Goal: Task Accomplishment & Management: Use online tool/utility

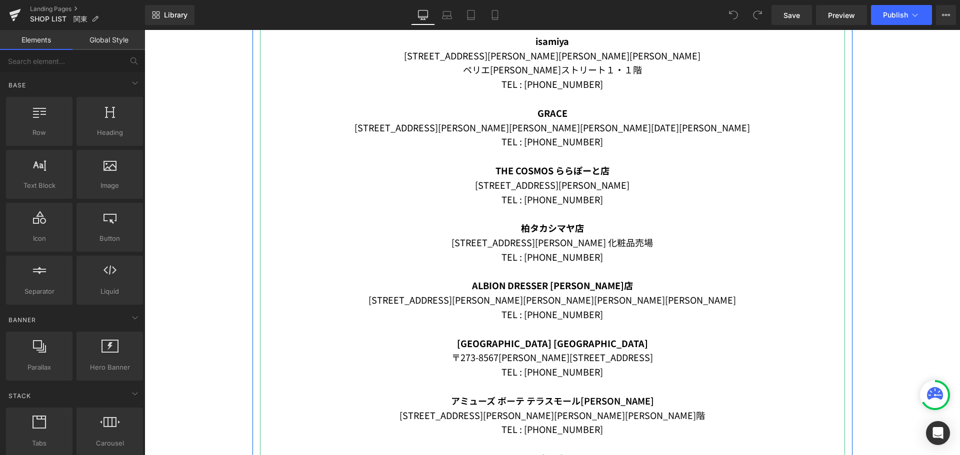
scroll to position [500, 0]
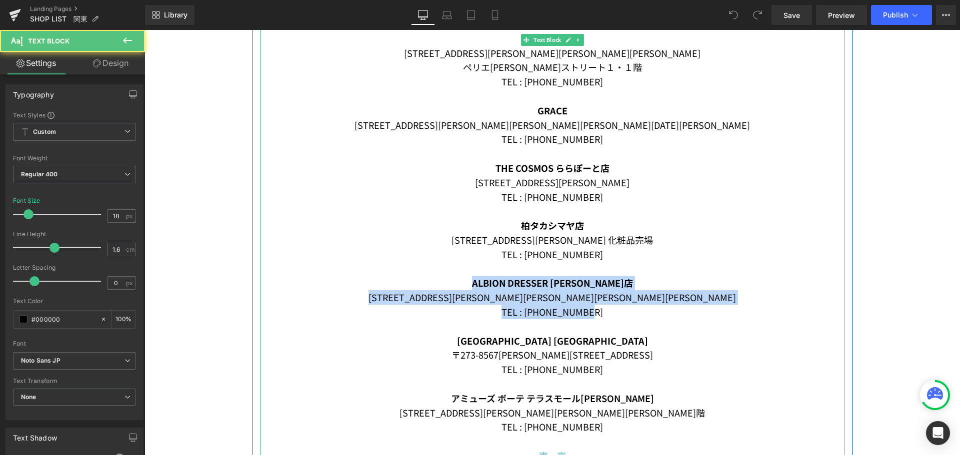
drag, startPoint x: 513, startPoint y: 281, endPoint x: 494, endPoint y: 276, distance: 19.6
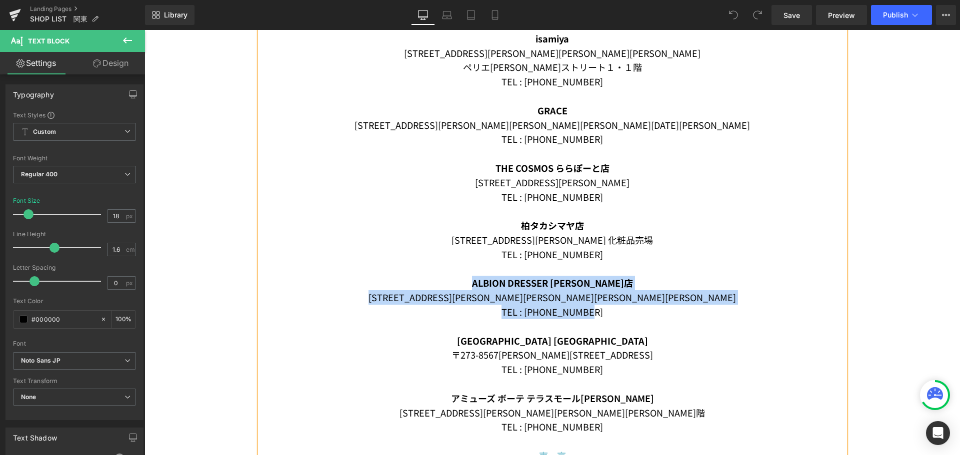
click at [599, 285] on span "ALBION DRESSER [PERSON_NAME]店" at bounding box center [552, 282] width 161 height 13
drag, startPoint x: 602, startPoint y: 310, endPoint x: 509, endPoint y: 282, distance: 97.2
click at [508, 282] on span "ALBION DRESSER [PERSON_NAME]店" at bounding box center [552, 282] width 161 height 13
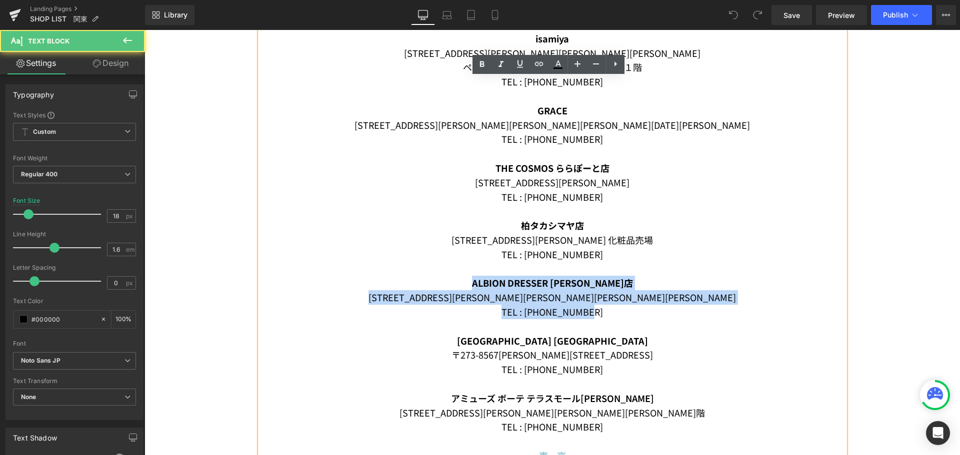
drag, startPoint x: 591, startPoint y: 315, endPoint x: 496, endPoint y: 281, distance: 100.9
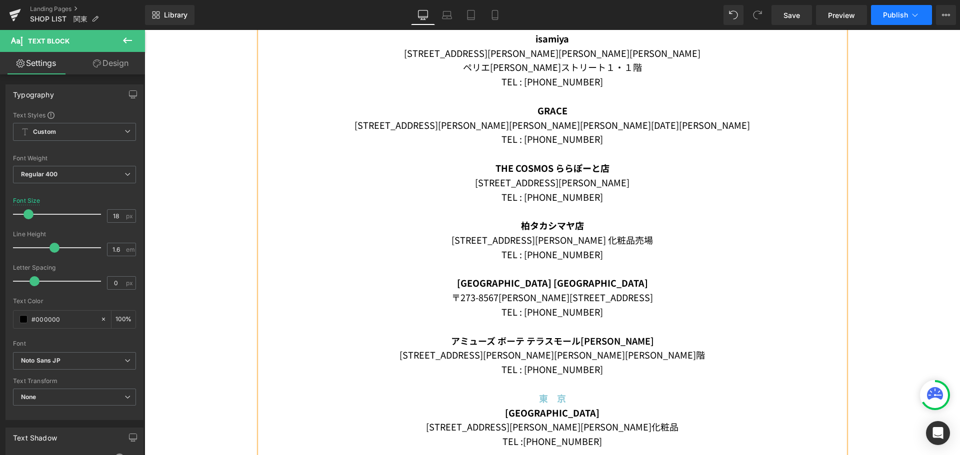
click at [898, 11] on span "Publish" at bounding box center [895, 15] width 25 height 8
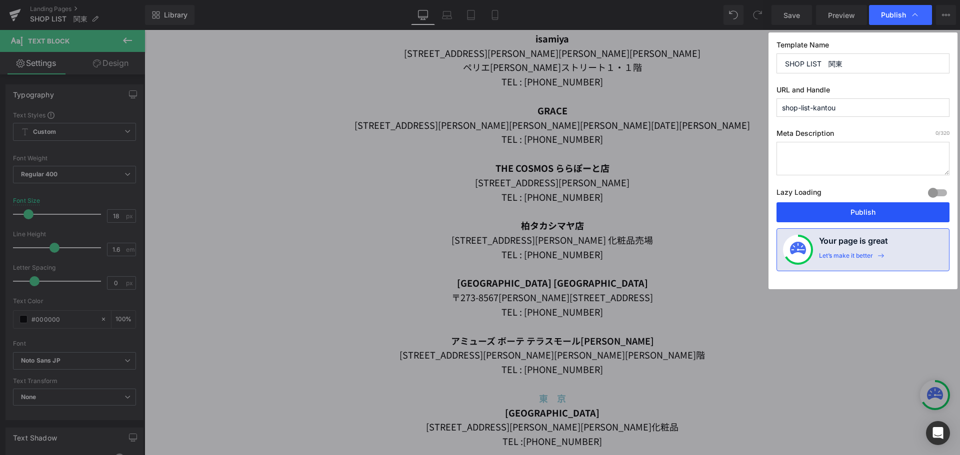
click at [843, 215] on button "Publish" at bounding box center [862, 212] width 173 height 20
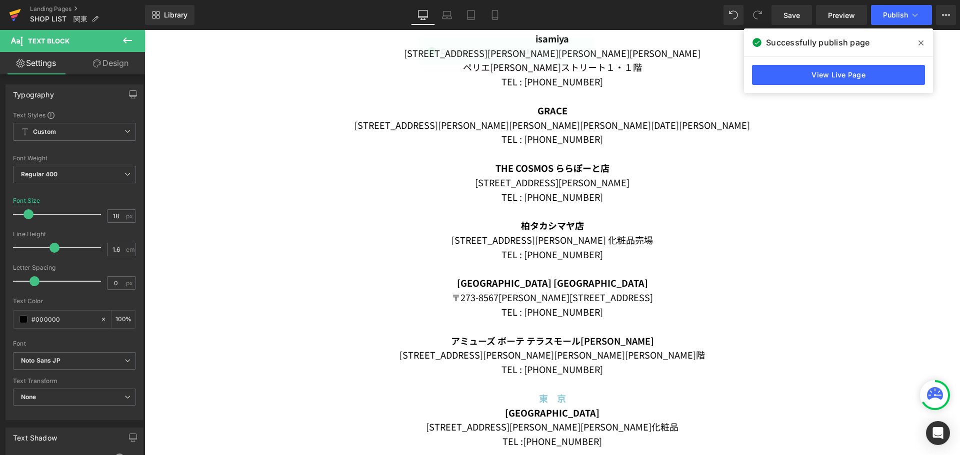
click at [17, 12] on icon at bounding box center [14, 12] width 11 height 6
